Goal: Information Seeking & Learning: Learn about a topic

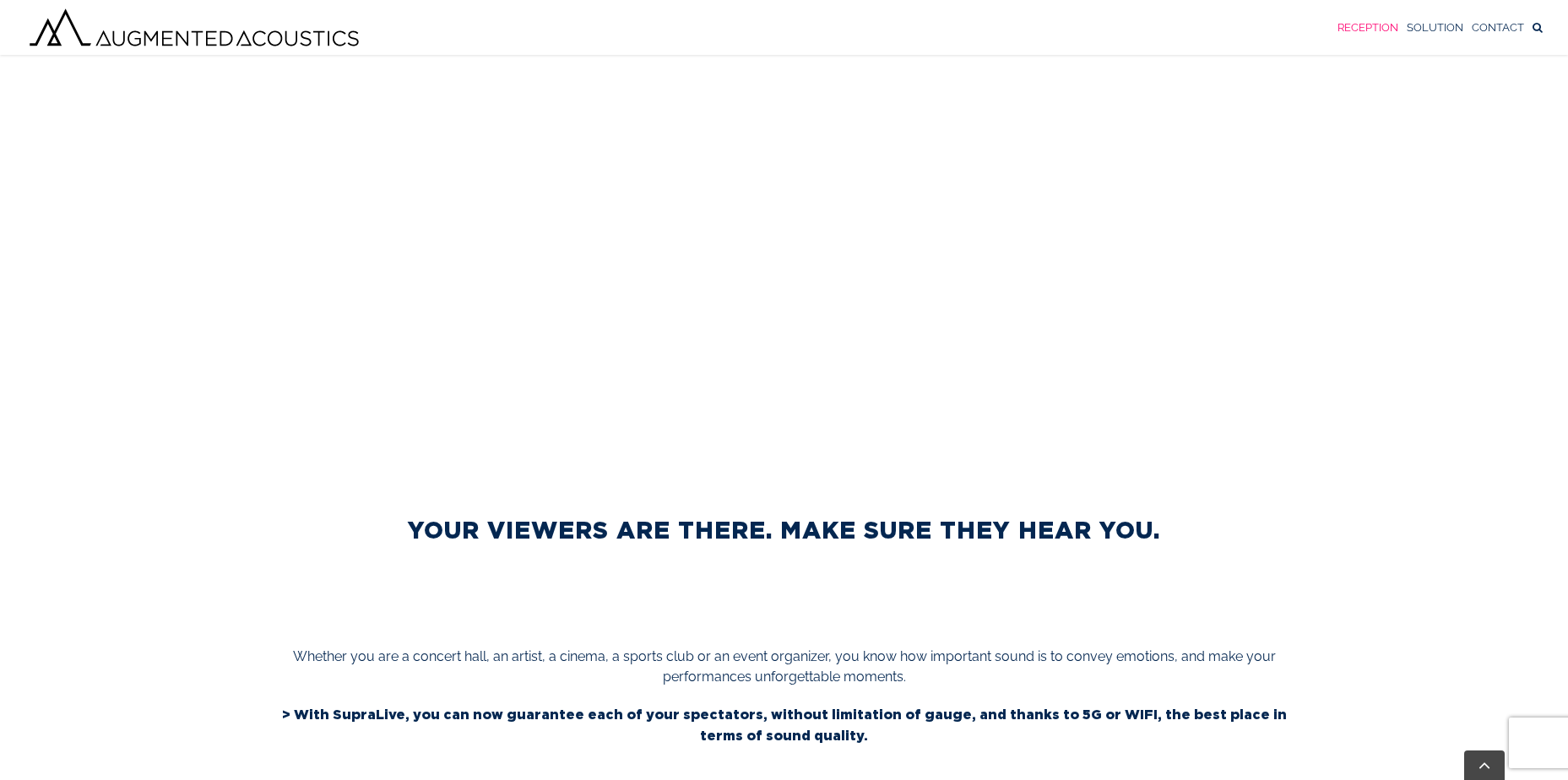
scroll to position [829, 0]
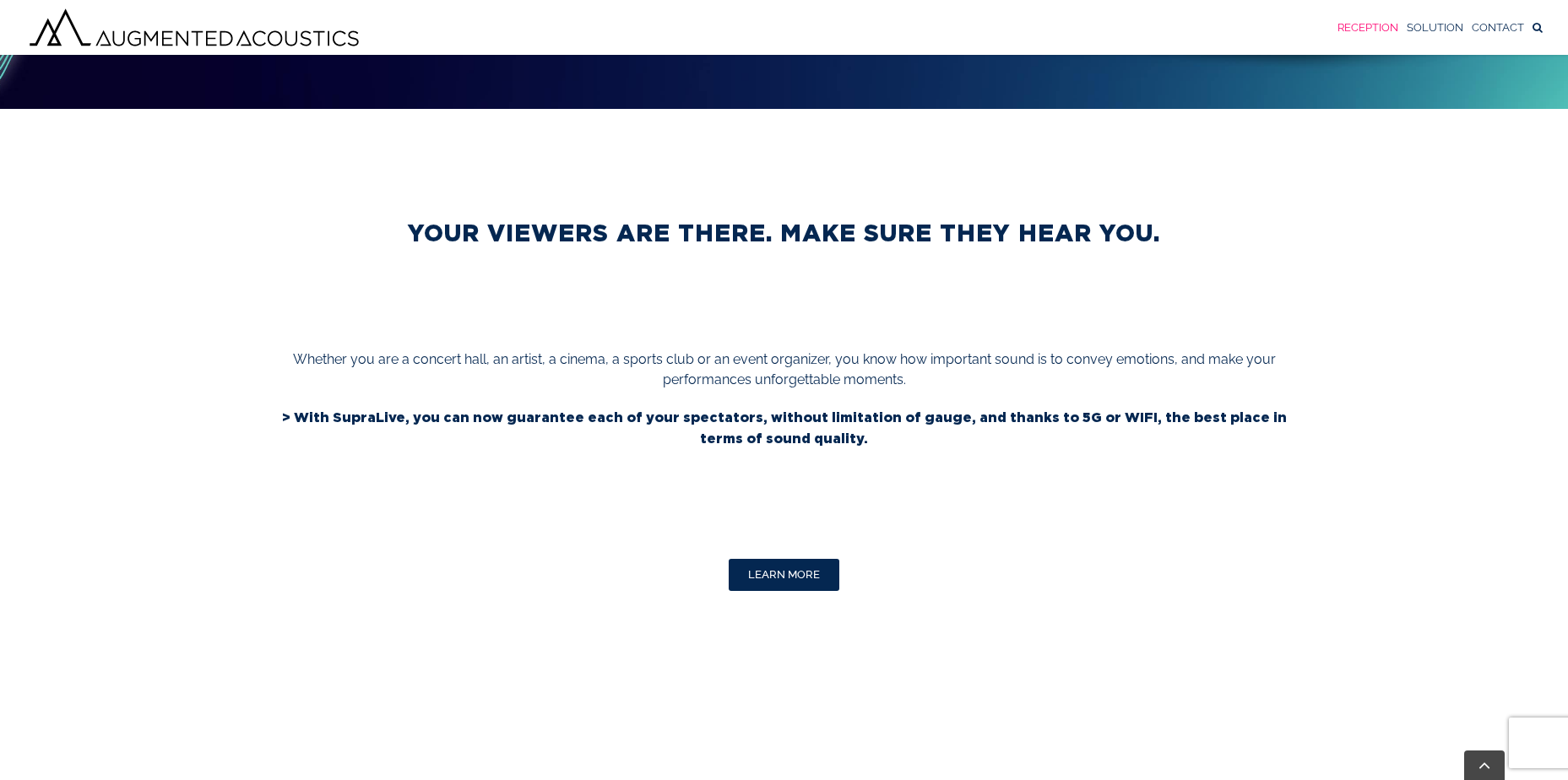
click at [815, 568] on span "LEARN MORE" at bounding box center [784, 574] width 72 height 13
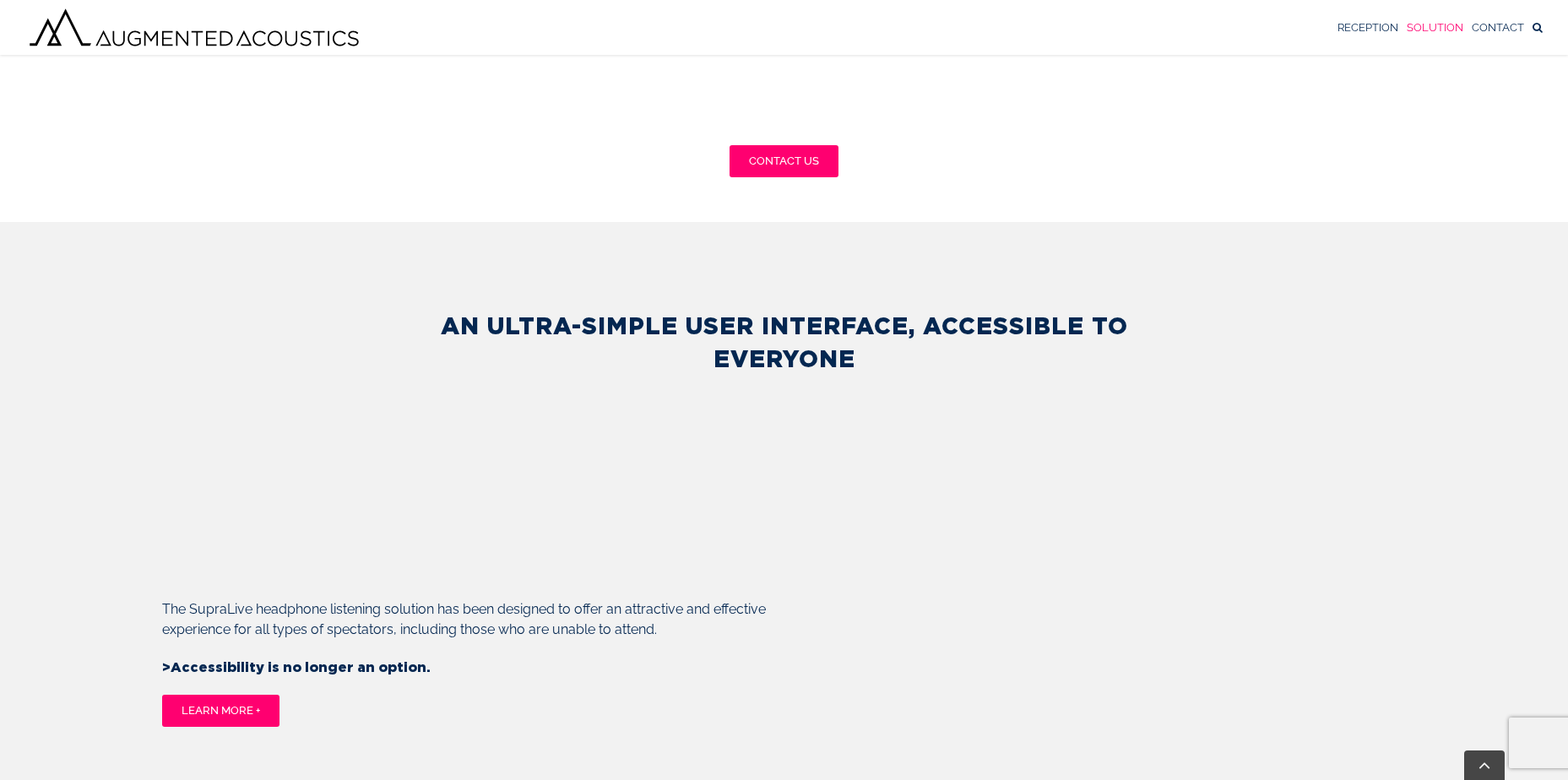
scroll to position [1152, 0]
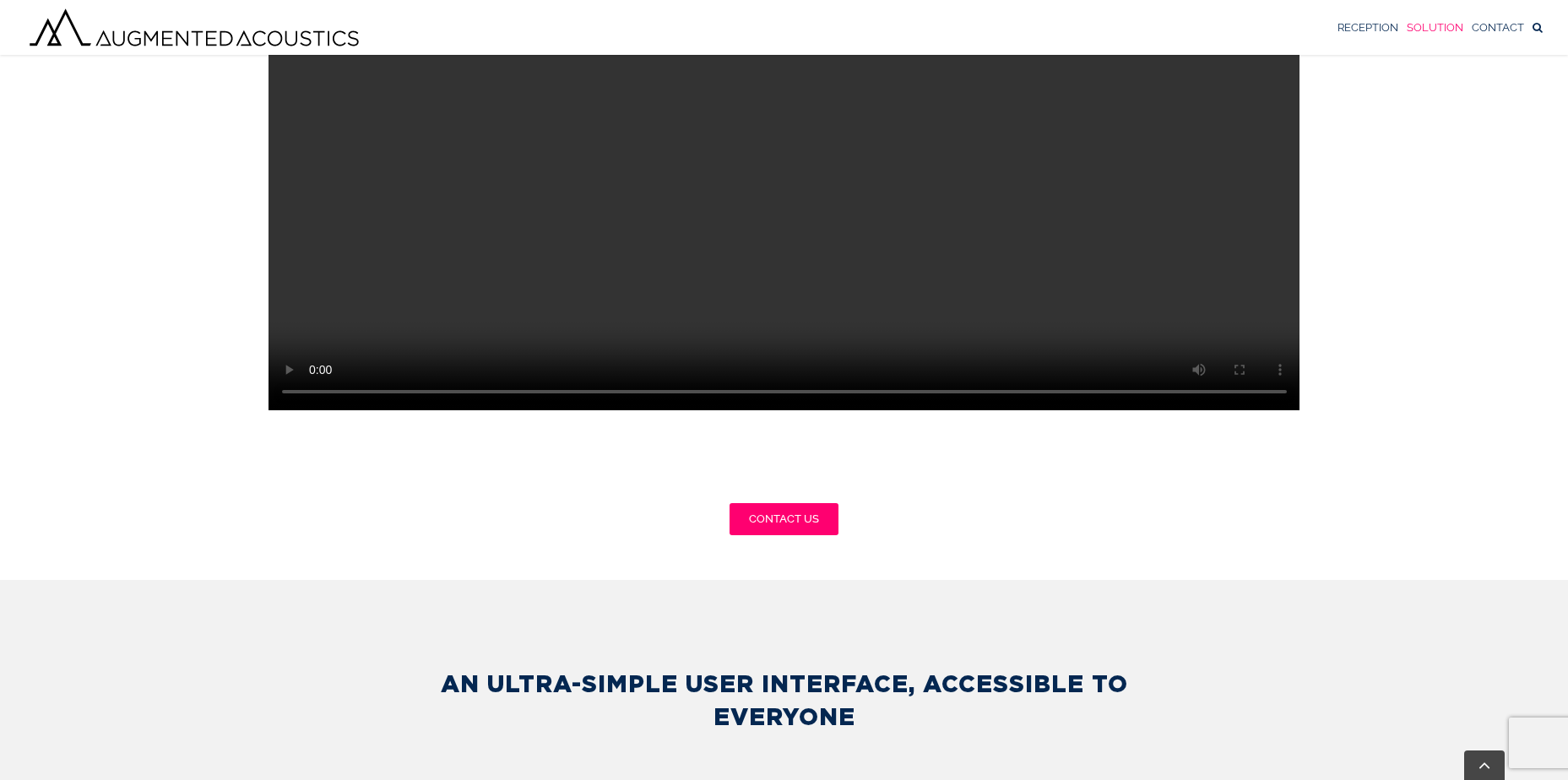
click at [731, 299] on video "Sorry, your browser doesn't support embedded videos." at bounding box center [784, 152] width 1032 height 516
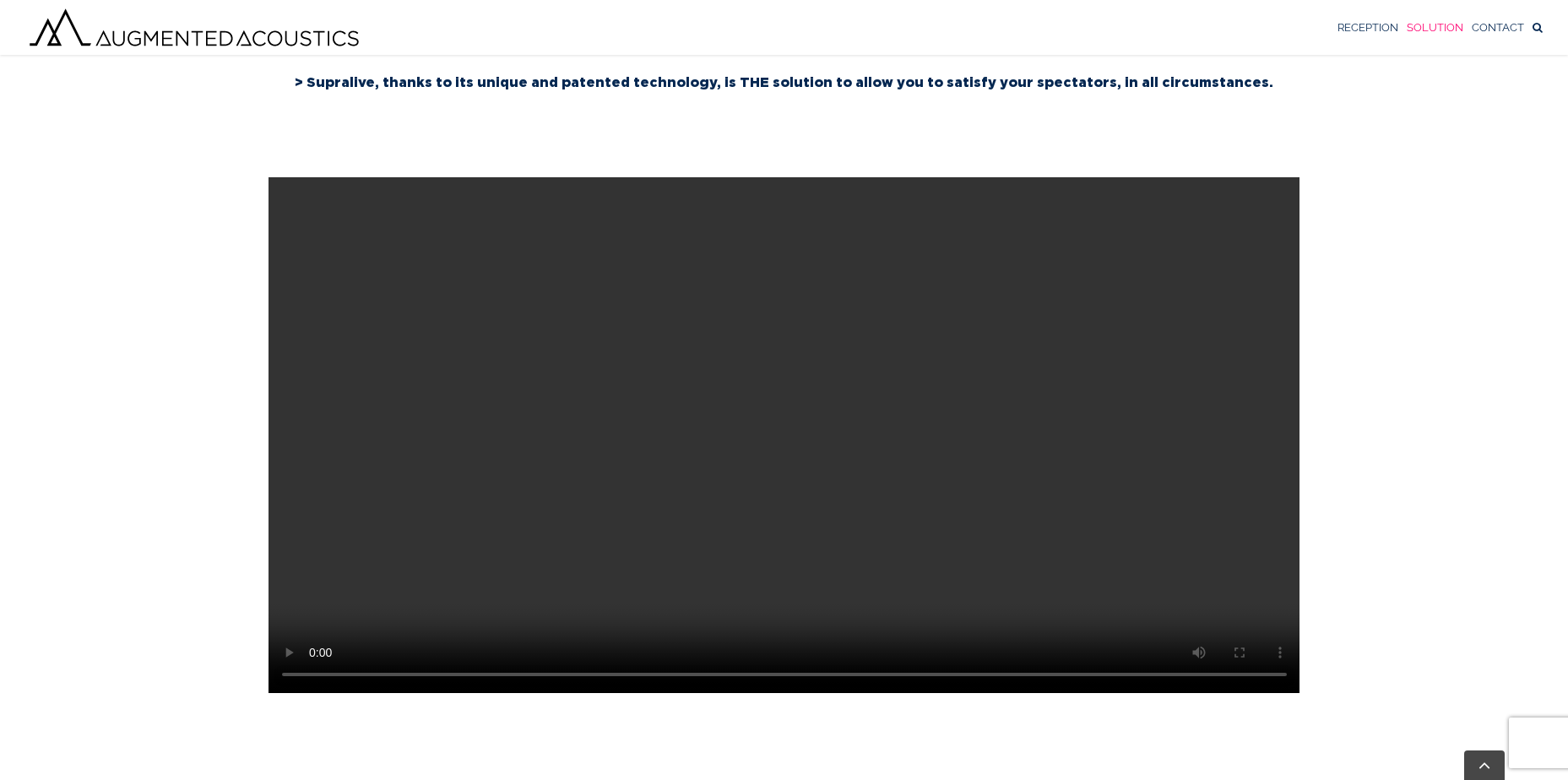
scroll to position [900, 0]
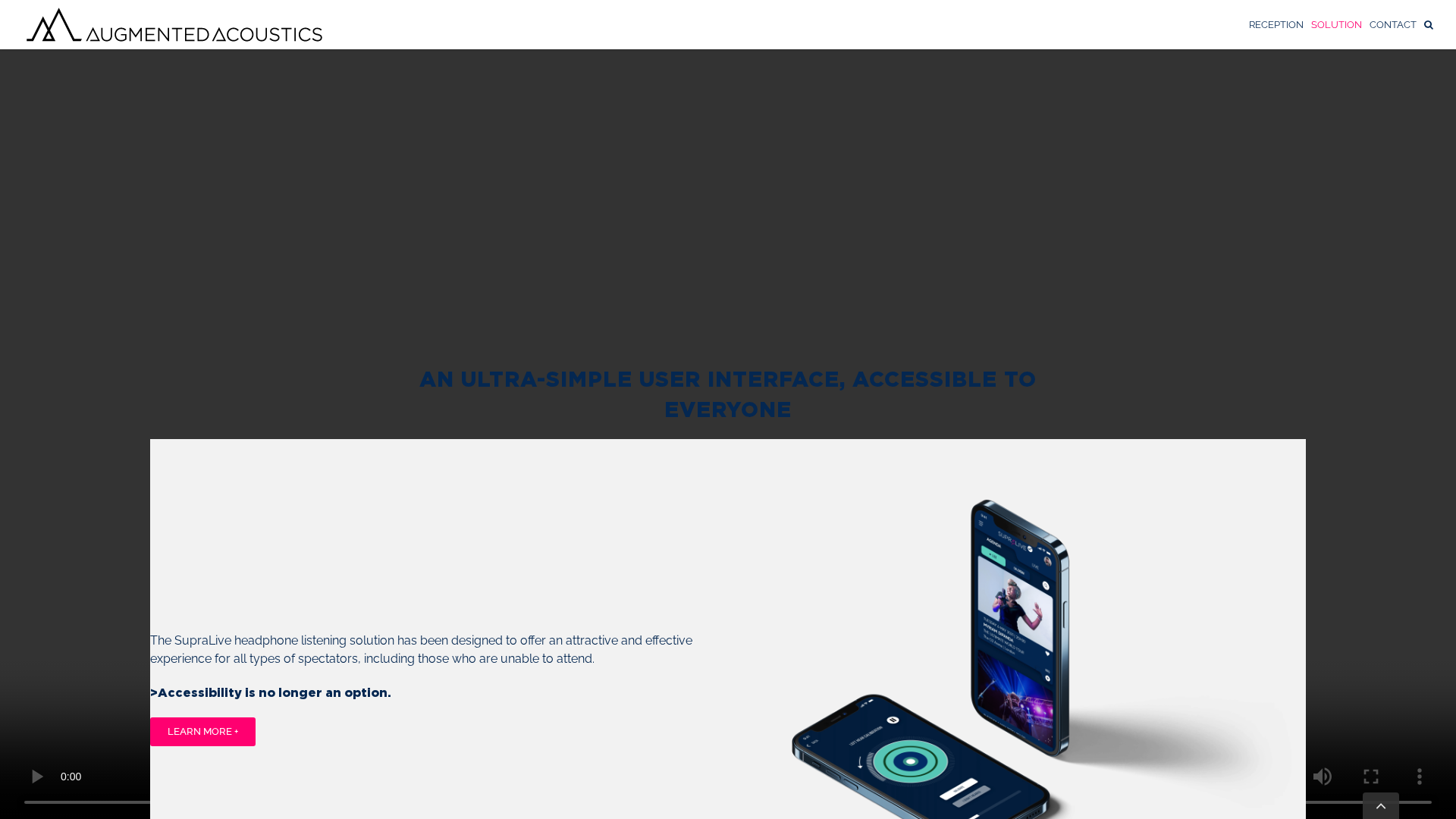
click at [790, 676] on video "Sorry, your browser doesn't support embedded videos." at bounding box center [728, 409] width 1456 height 819
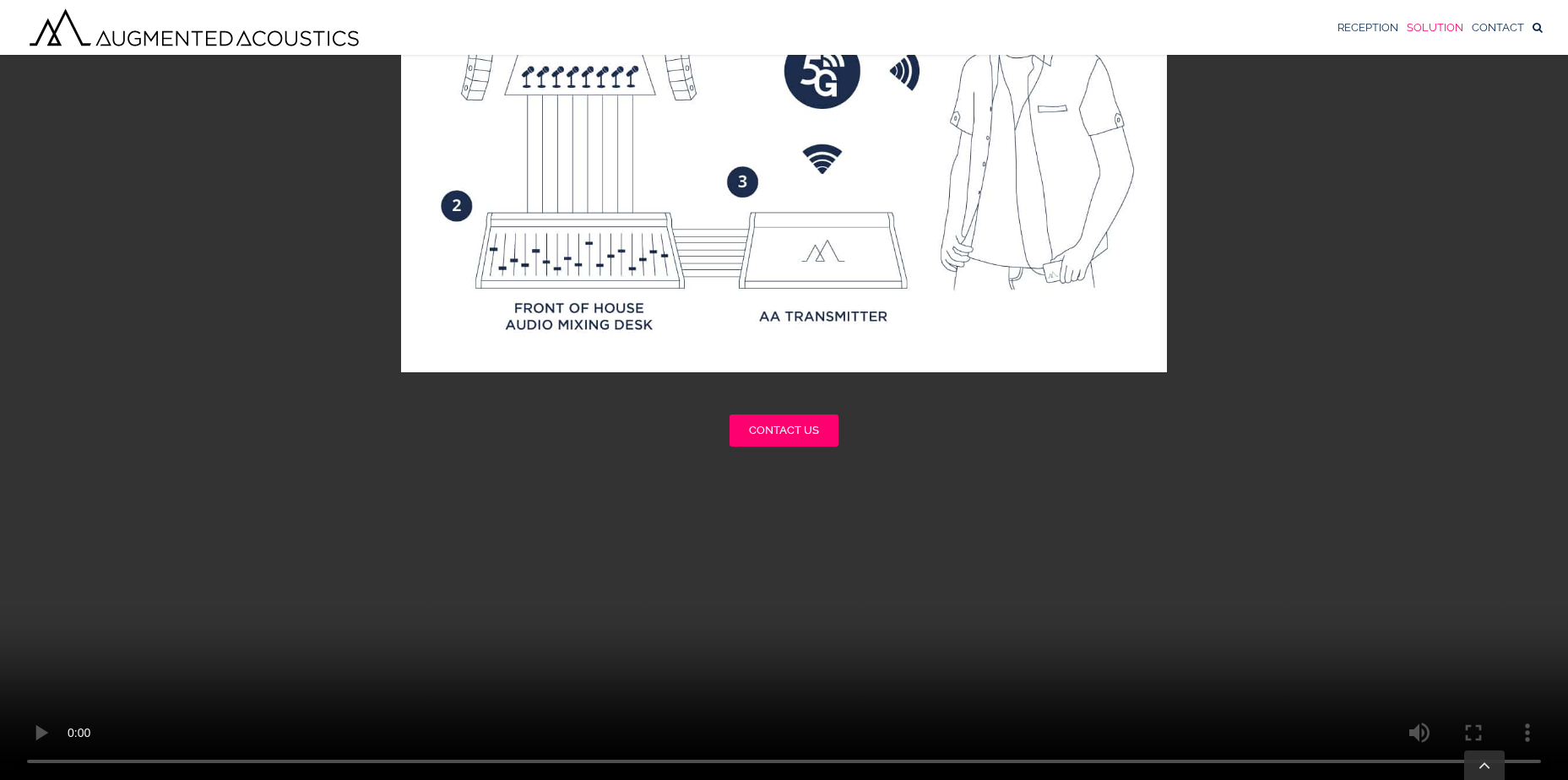
scroll to position [3839, 0]
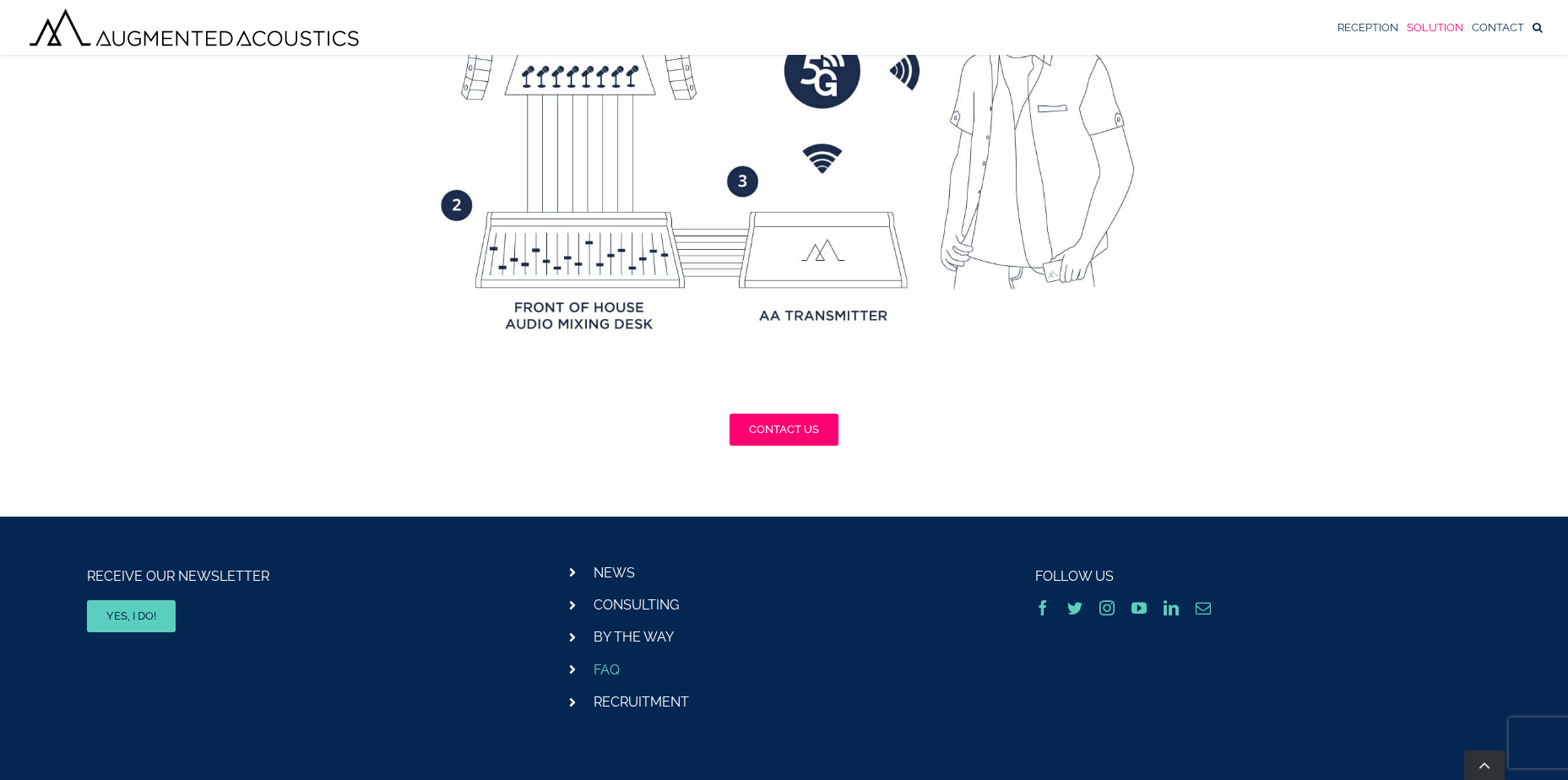
click at [597, 666] on link "FAQ" at bounding box center [607, 670] width 27 height 16
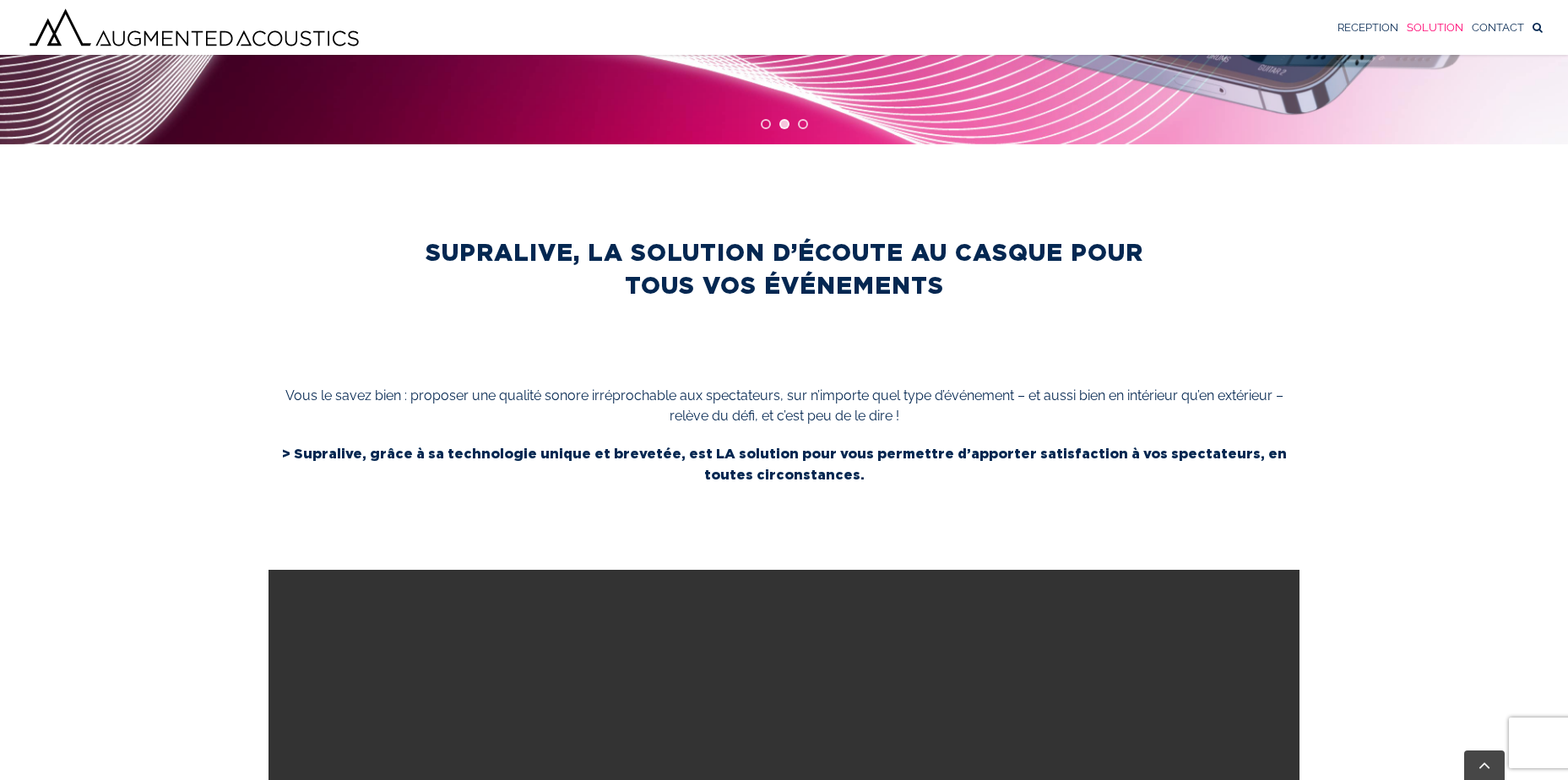
scroll to position [377, 0]
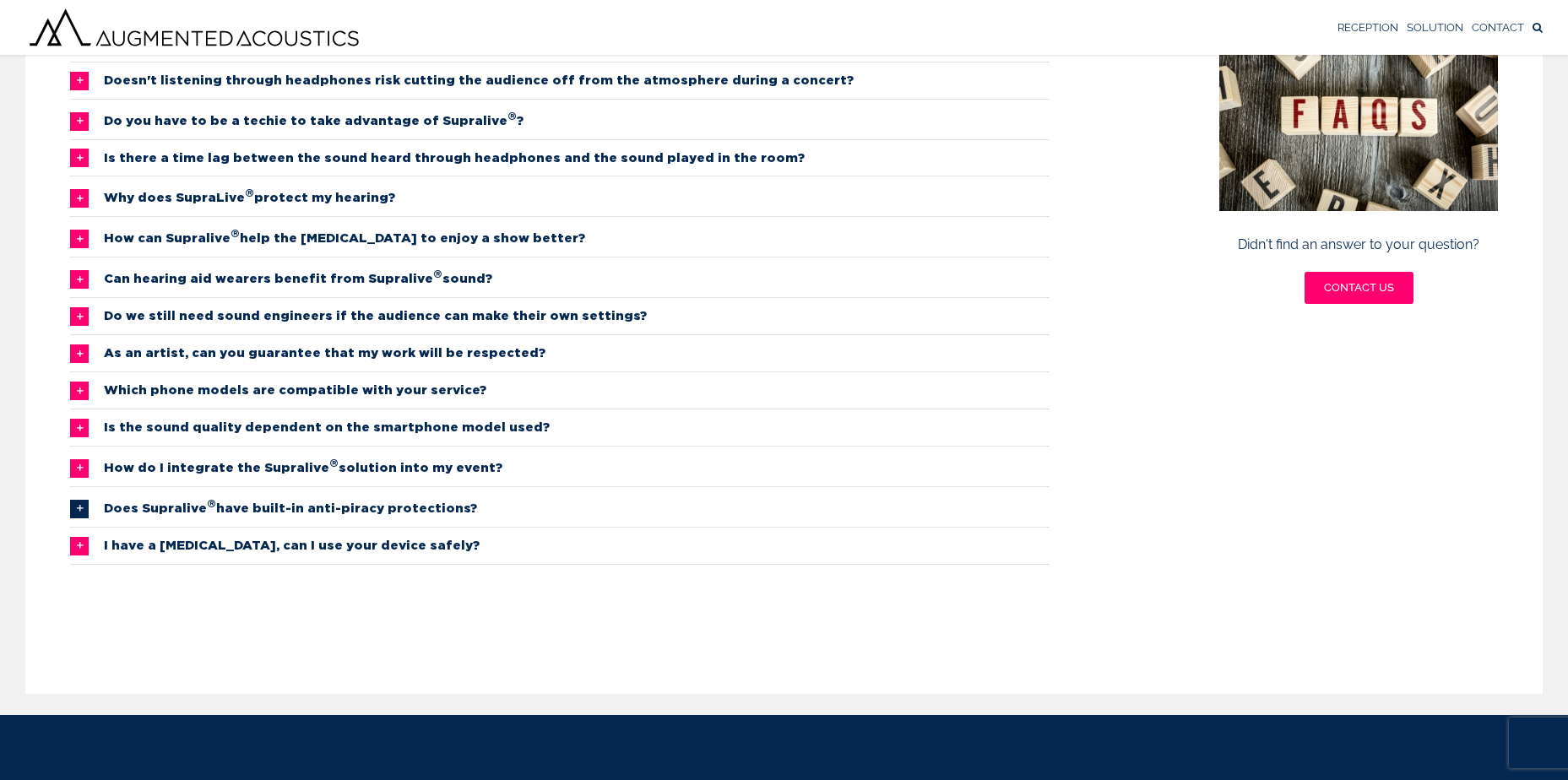
scroll to position [75, 0]
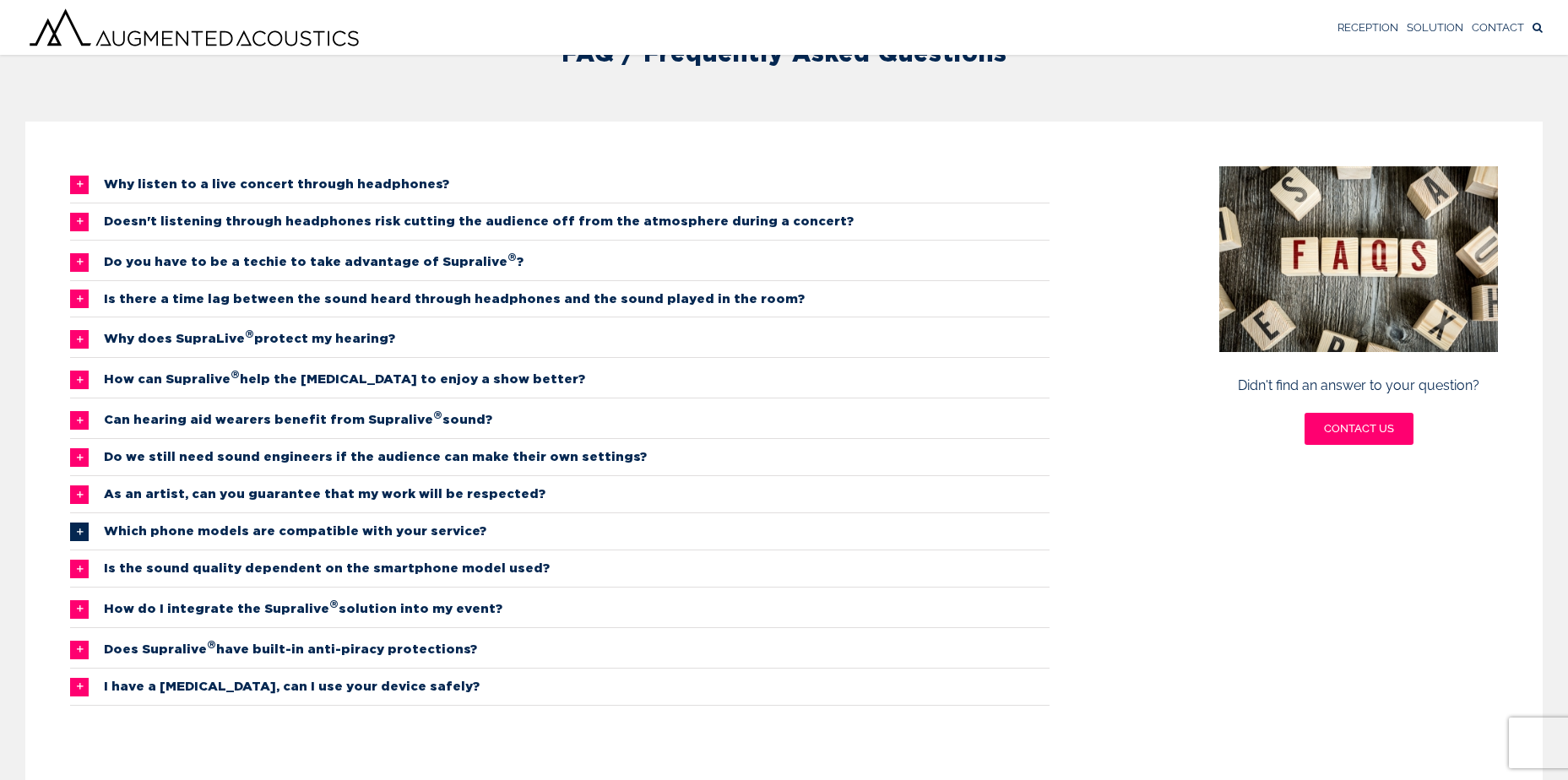
click at [284, 526] on span "Which phone models are compatible with your service?" at bounding box center [295, 532] width 383 height 20
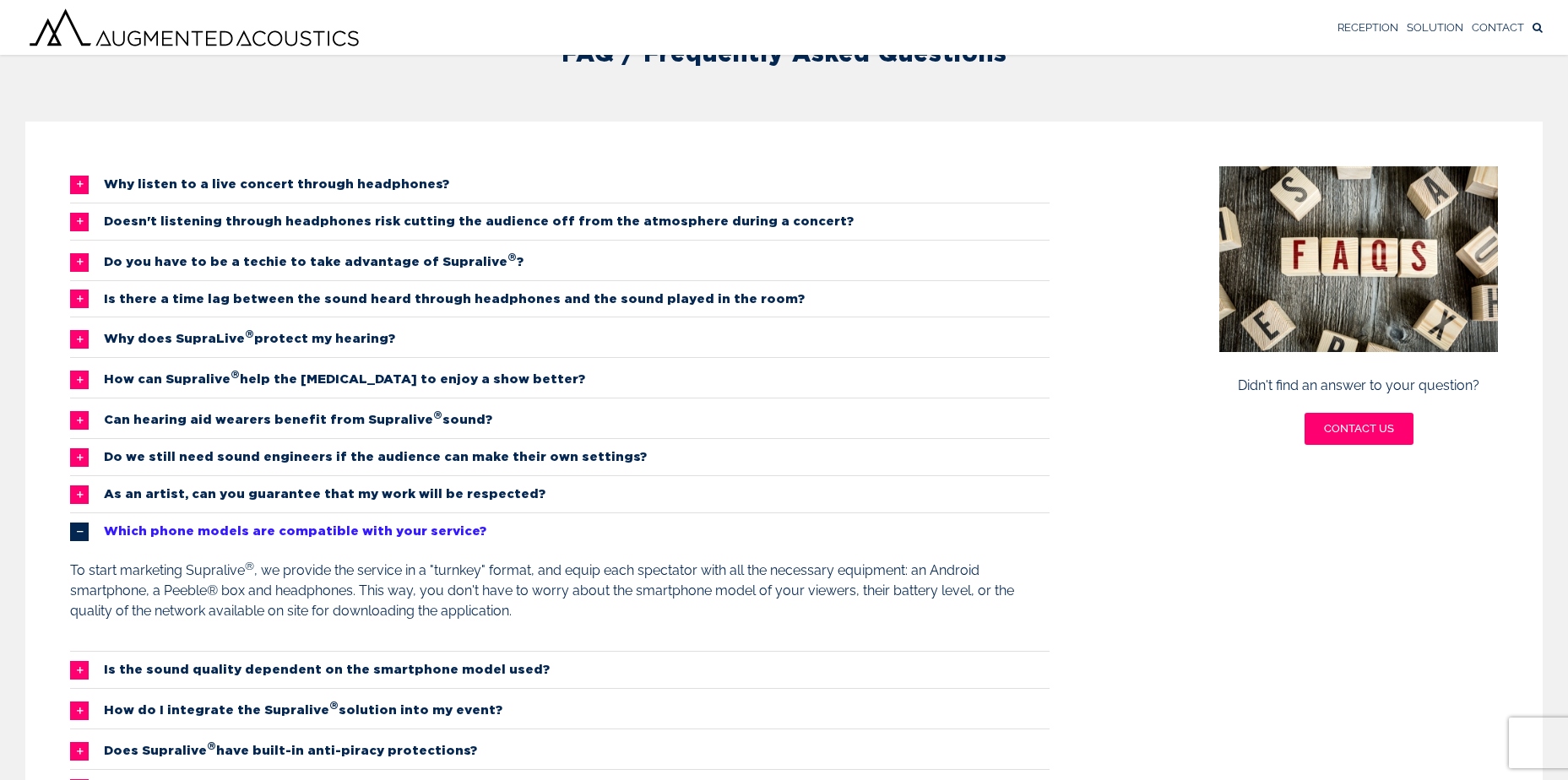
click at [332, 539] on span "Which phone models are compatible with your service?" at bounding box center [295, 532] width 383 height 20
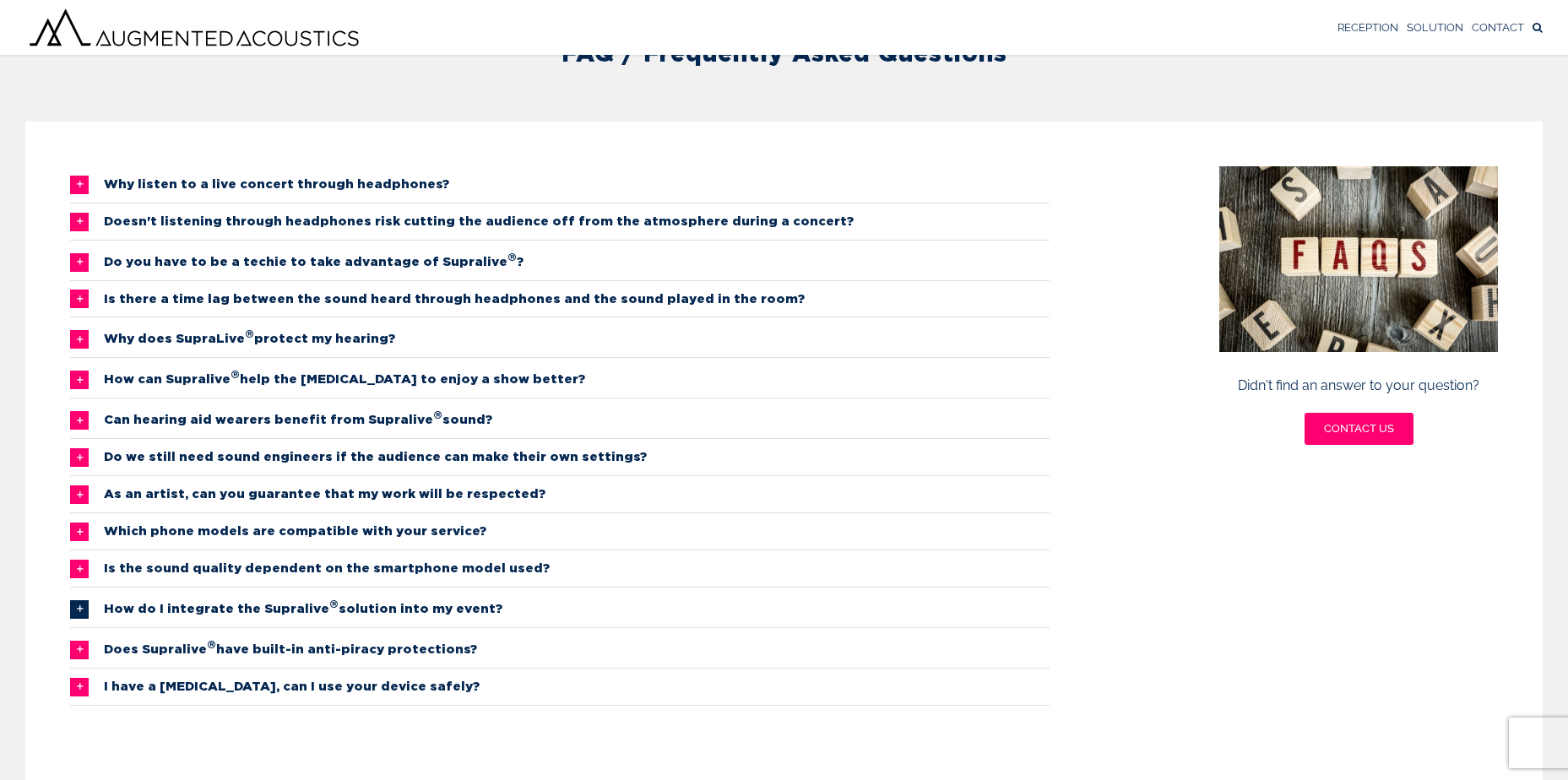
click at [287, 613] on span "How do I integrate the Supralive ® solution into my event?" at bounding box center [303, 608] width 399 height 23
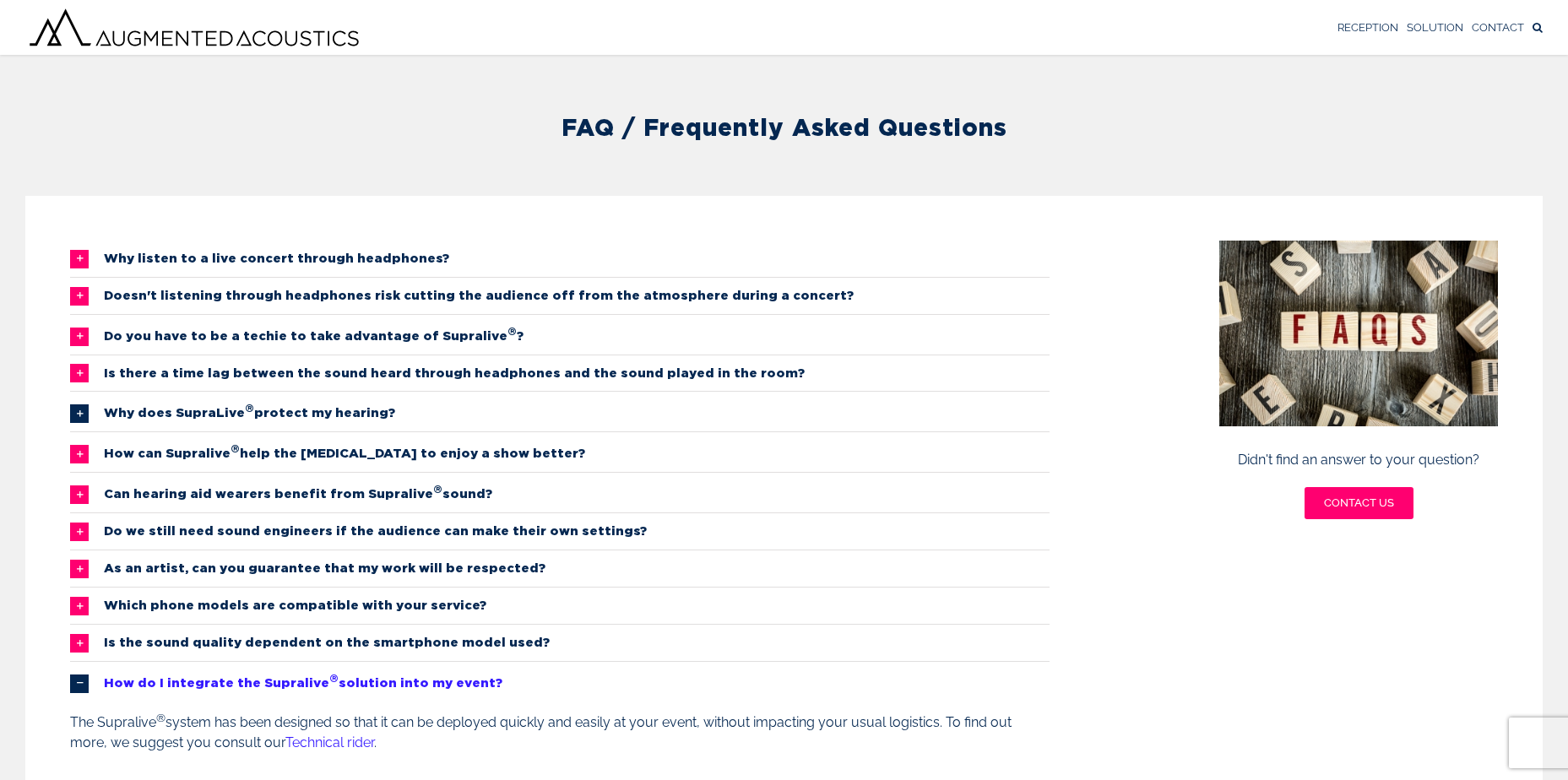
scroll to position [0, 0]
